Goal: Task Accomplishment & Management: Complete application form

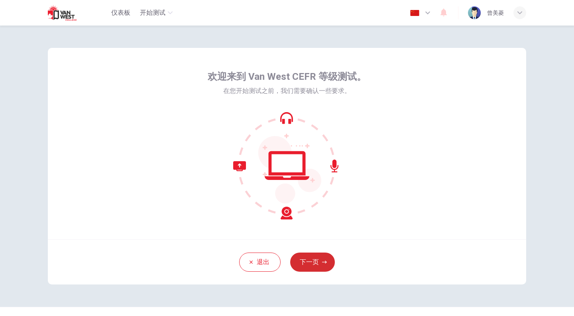
click at [306, 258] on button "下一页" at bounding box center [312, 261] width 45 height 19
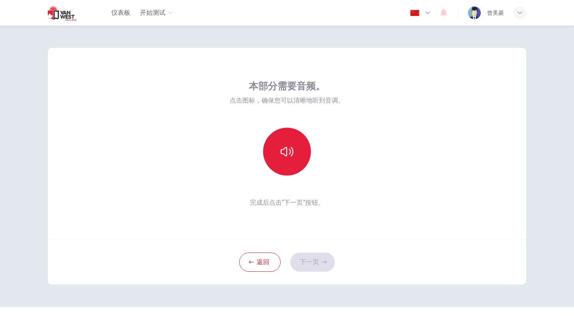
click at [275, 145] on button "button" at bounding box center [287, 152] width 48 height 48
click at [297, 153] on button "button" at bounding box center [287, 152] width 48 height 48
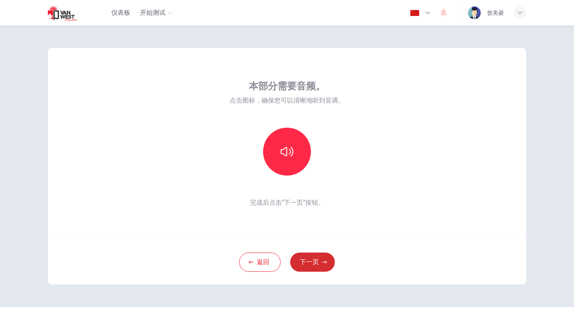
click at [315, 255] on button "下一页" at bounding box center [312, 261] width 45 height 19
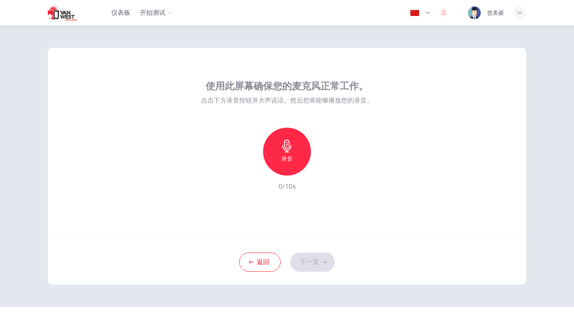
click at [306, 157] on div "录音" at bounding box center [287, 152] width 48 height 48
click at [306, 157] on div "停止" at bounding box center [287, 152] width 48 height 48
click at [322, 167] on icon "button" at bounding box center [324, 169] width 4 height 5
click at [291, 153] on div "录音" at bounding box center [287, 152] width 48 height 48
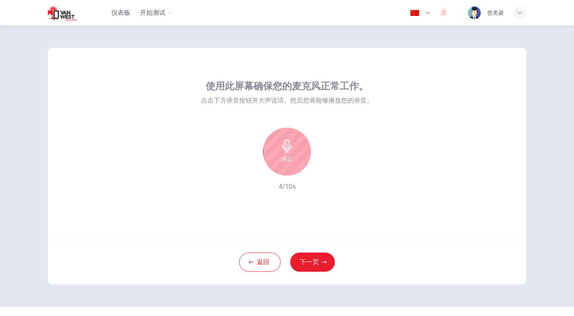
click at [292, 156] on div "停止" at bounding box center [287, 152] width 48 height 48
click at [323, 165] on icon "button" at bounding box center [324, 169] width 8 height 8
click at [363, 130] on div "录音 4/10s" at bounding box center [287, 160] width 172 height 64
click at [324, 166] on icon "button" at bounding box center [324, 169] width 6 height 6
click at [326, 165] on icon "button" at bounding box center [324, 169] width 8 height 8
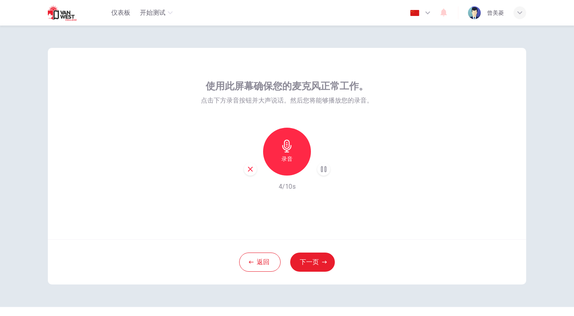
click at [249, 167] on icon "button" at bounding box center [250, 169] width 5 height 5
click at [288, 150] on icon "button" at bounding box center [286, 145] width 9 height 13
click at [322, 167] on icon "button" at bounding box center [324, 169] width 4 height 5
click at [250, 165] on icon "button" at bounding box center [250, 168] width 7 height 7
click at [291, 152] on div "录音" at bounding box center [287, 152] width 48 height 48
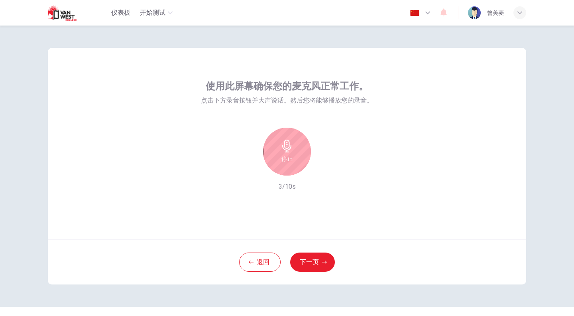
click at [289, 152] on div "停止" at bounding box center [287, 152] width 48 height 48
click at [327, 163] on div "button" at bounding box center [323, 169] width 13 height 13
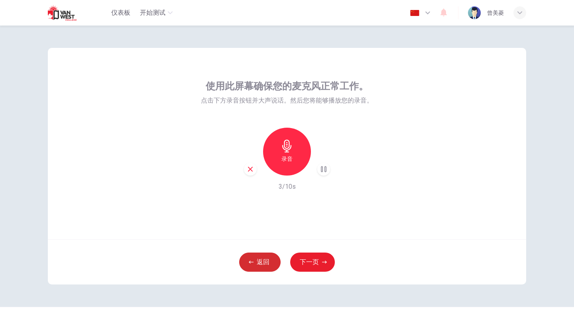
click at [274, 259] on button "返回" at bounding box center [259, 261] width 41 height 19
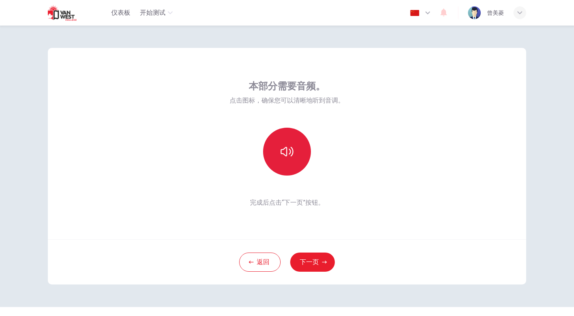
click at [285, 134] on button "button" at bounding box center [287, 152] width 48 height 48
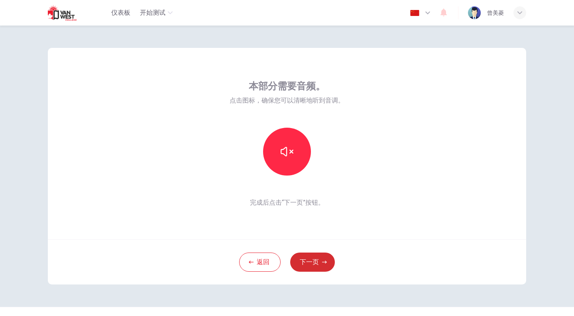
click at [304, 262] on button "下一页" at bounding box center [312, 261] width 45 height 19
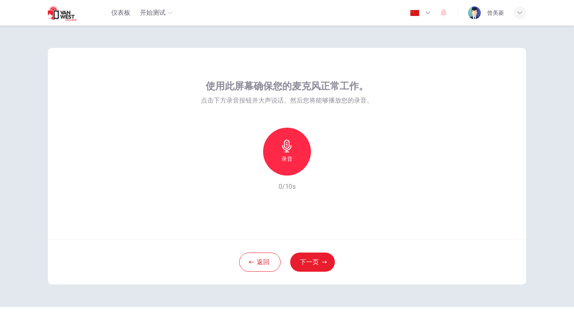
click at [315, 75] on div "使用此屏幕确保您的麦克风正常工作。 点击下方录音按钮并大声说话。然后您将能够播放您的录音。 录音 0/10s" at bounding box center [287, 143] width 478 height 191
click at [487, 289] on div "使用此屏幕确保您的麦克风正常工作。 点击下方录音按钮并大声说话。然后您将能够播放您的录音。 录音 0/10s 返回 下一页" at bounding box center [287, 166] width 504 height 281
click at [284, 141] on icon "button" at bounding box center [286, 145] width 9 height 13
click at [295, 156] on div "停止" at bounding box center [287, 152] width 48 height 48
click at [322, 163] on div "button" at bounding box center [323, 169] width 13 height 13
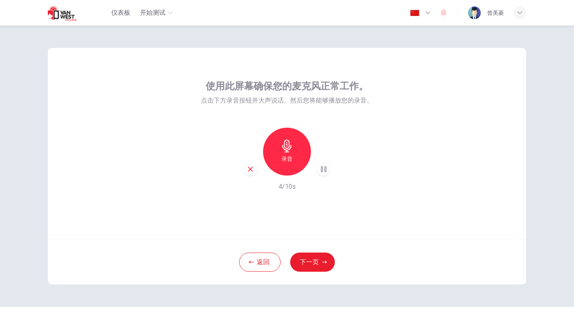
click at [247, 165] on icon "button" at bounding box center [250, 168] width 7 height 7
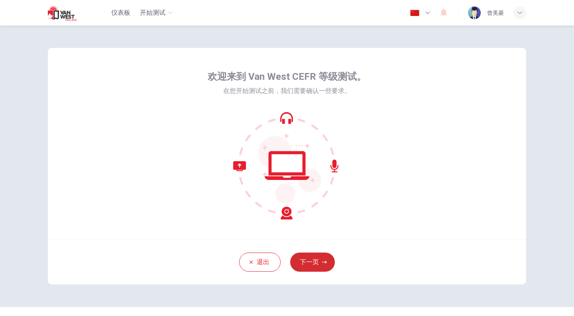
click at [311, 263] on button "下一页" at bounding box center [312, 261] width 45 height 19
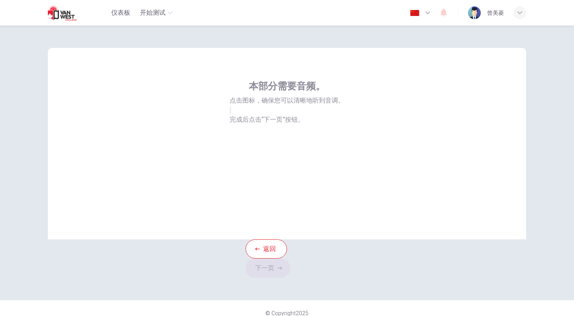
click at [231, 114] on button "button" at bounding box center [231, 110] width 2 height 8
click at [290, 259] on button "下一页" at bounding box center [267, 267] width 45 height 19
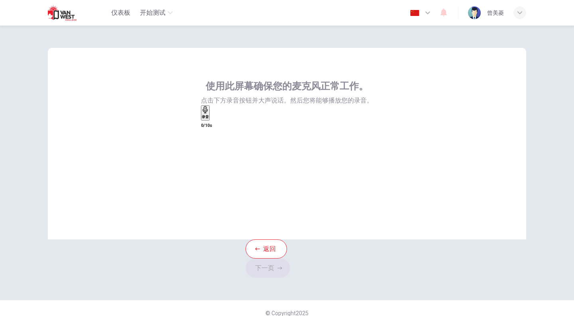
click at [209, 113] on icon "button" at bounding box center [205, 109] width 7 height 7
click at [209, 167] on div "停止" at bounding box center [205, 138] width 7 height 65
click at [212, 118] on icon "button" at bounding box center [212, 118] width 0 height 0
click at [220, 126] on icon "button" at bounding box center [217, 122] width 7 height 7
click at [210, 126] on icon "button" at bounding box center [206, 123] width 6 height 6
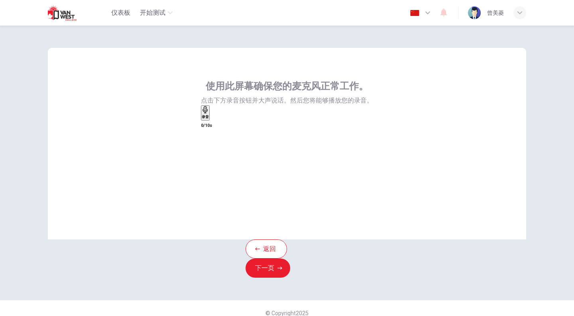
click at [209, 120] on div "录音" at bounding box center [205, 113] width 7 height 14
click at [209, 165] on h6 "停止" at bounding box center [205, 167] width 7 height 5
click at [212, 118] on icon "button" at bounding box center [212, 118] width 0 height 0
click at [210, 120] on div "录音" at bounding box center [206, 113] width 7 height 14
click at [209, 155] on div "停止" at bounding box center [205, 138] width 7 height 65
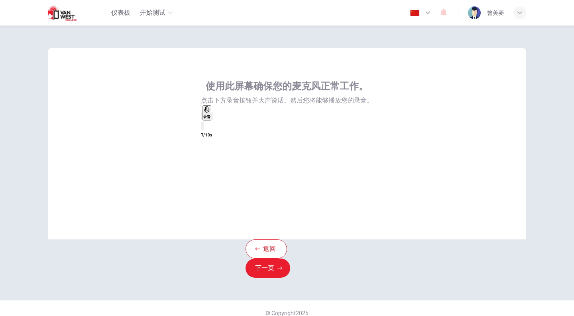
click at [212, 118] on icon "button" at bounding box center [212, 118] width 0 height 0
click at [290, 261] on button "下一页" at bounding box center [267, 267] width 45 height 19
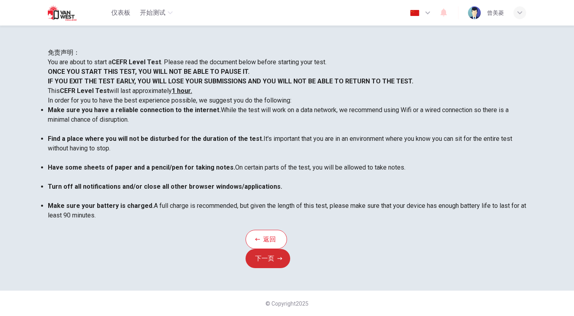
scroll to position [12, 0]
click at [290, 253] on button "下一页" at bounding box center [267, 258] width 45 height 19
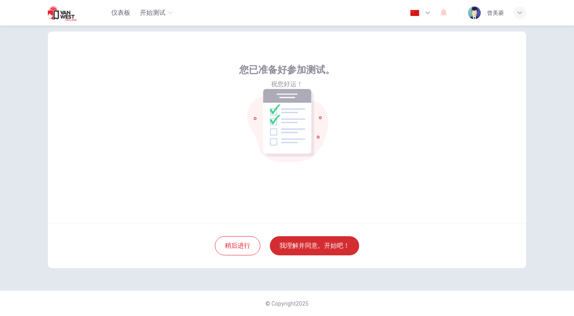
scroll to position [16, 0]
click at [312, 253] on button "我理解并同意。开始吧！" at bounding box center [314, 245] width 89 height 19
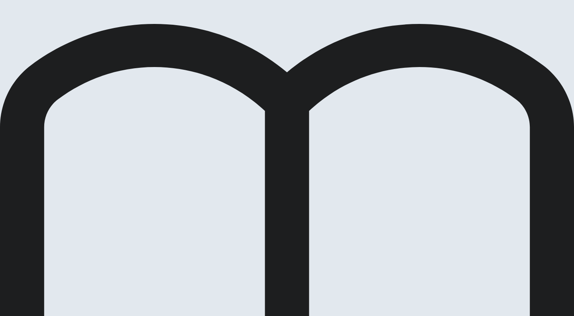
scroll to position [373, 0]
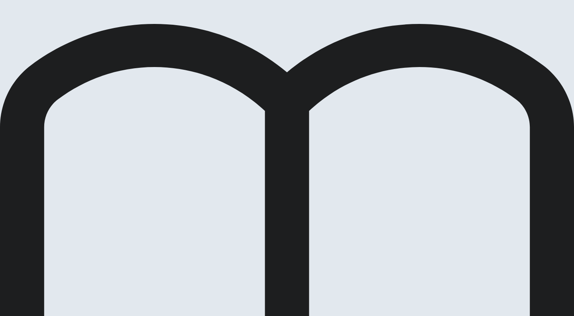
drag, startPoint x: 77, startPoint y: 224, endPoint x: 230, endPoint y: 189, distance: 157.1
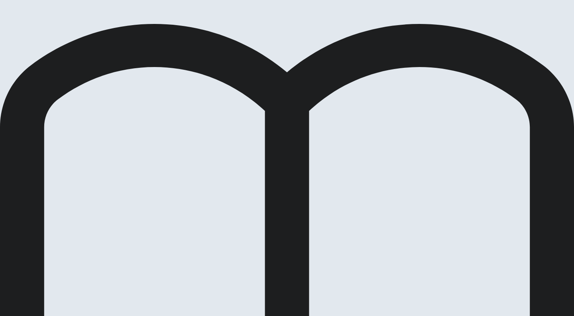
scroll to position [0, 0]
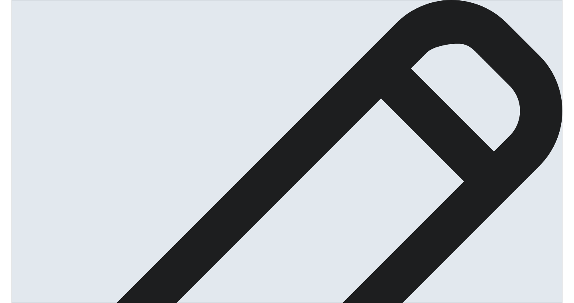
scroll to position [8, 0]
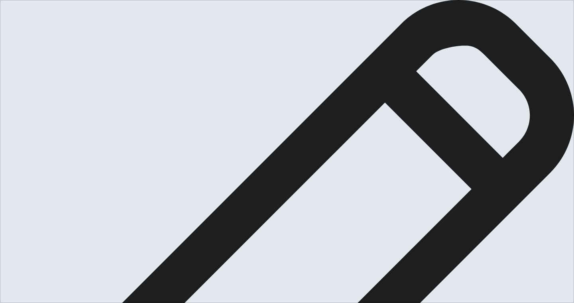
type textarea "YES,Because will more true and vivid , more impressive, not boring can experien…"
